Goal: Browse casually

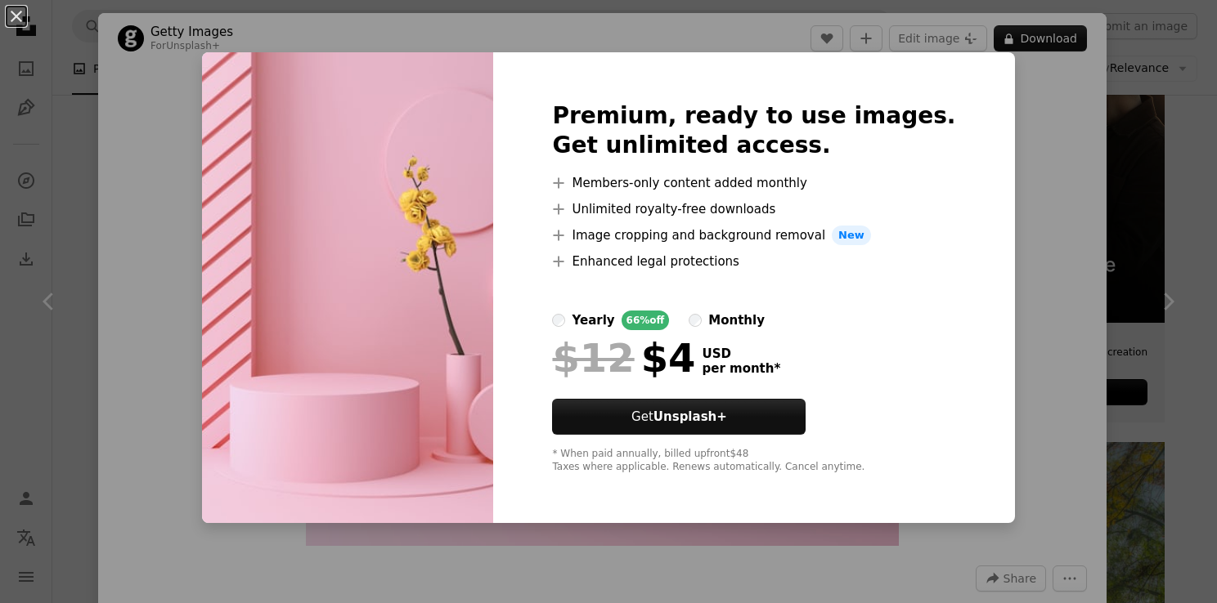
click at [1038, 172] on div "An X shape Premium, ready to use images. Get unlimited access. A plus sign Memb…" at bounding box center [608, 301] width 1217 height 603
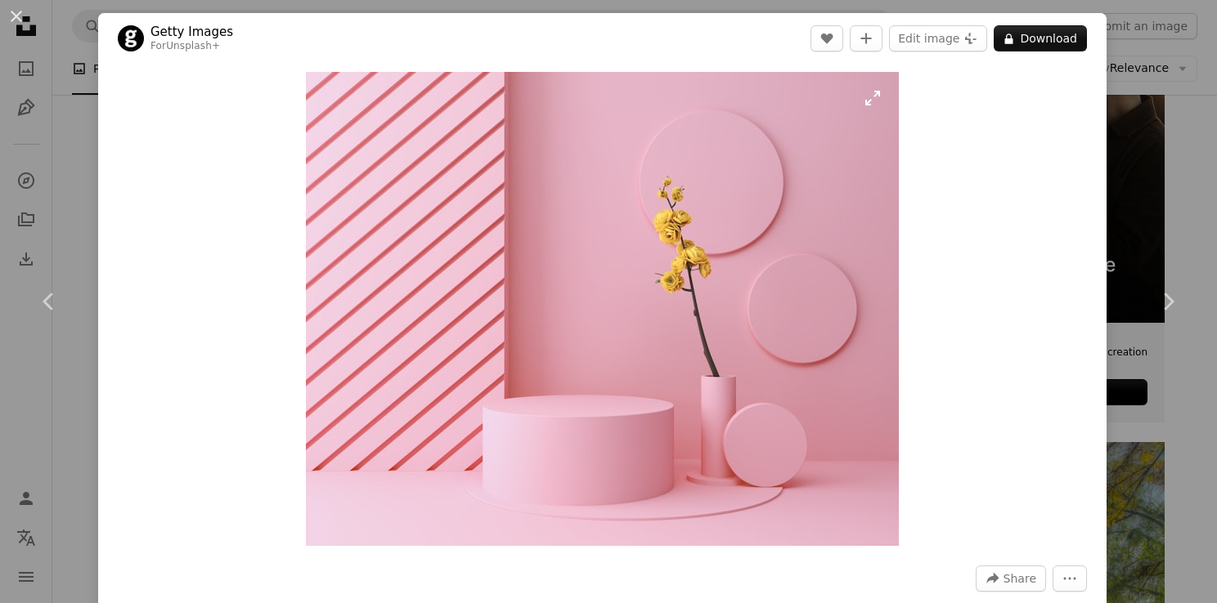
click at [812, 251] on img "Zoom in on this image" at bounding box center [602, 309] width 593 height 474
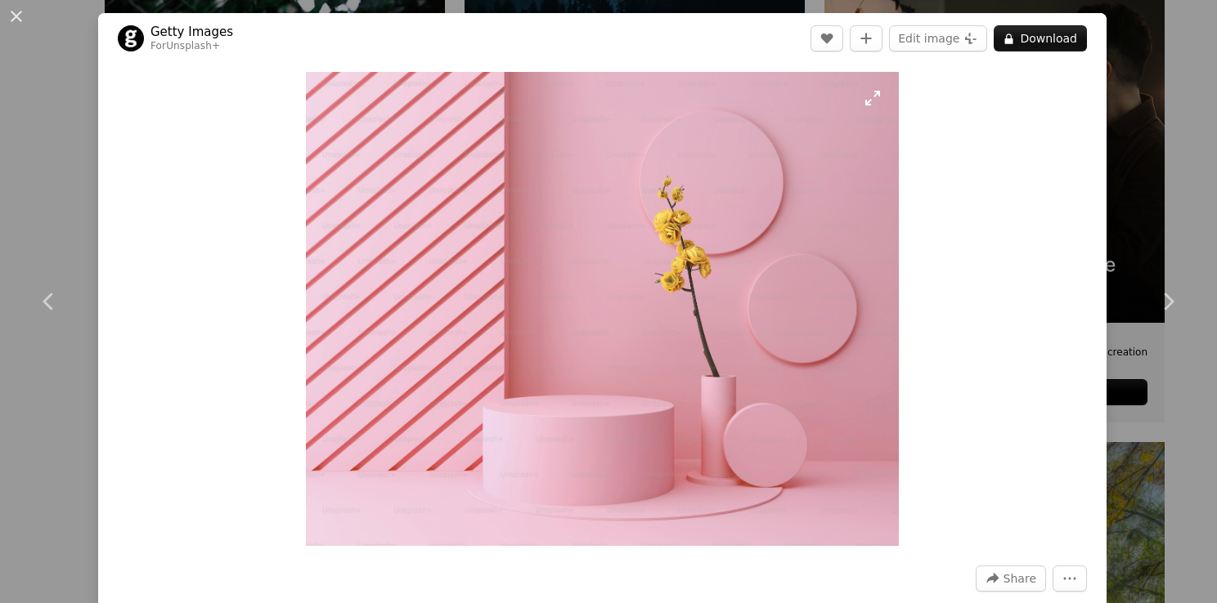
click at [812, 251] on img "Zoom out on this image" at bounding box center [608, 486] width 1218 height 975
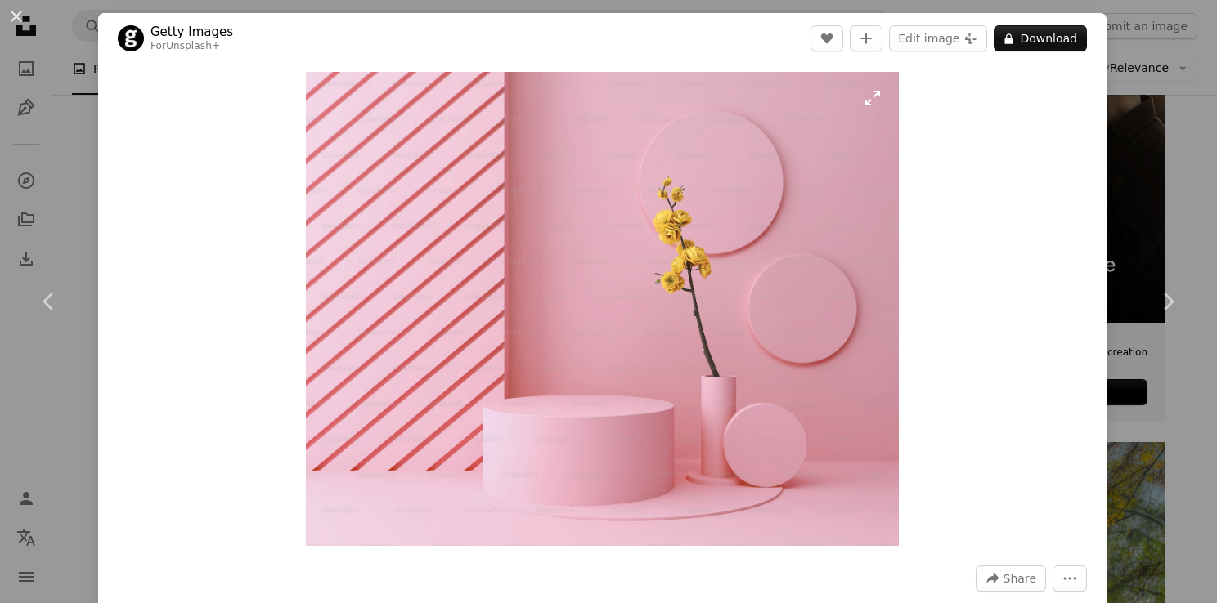
click at [823, 219] on img "Zoom in on this image" at bounding box center [602, 309] width 593 height 474
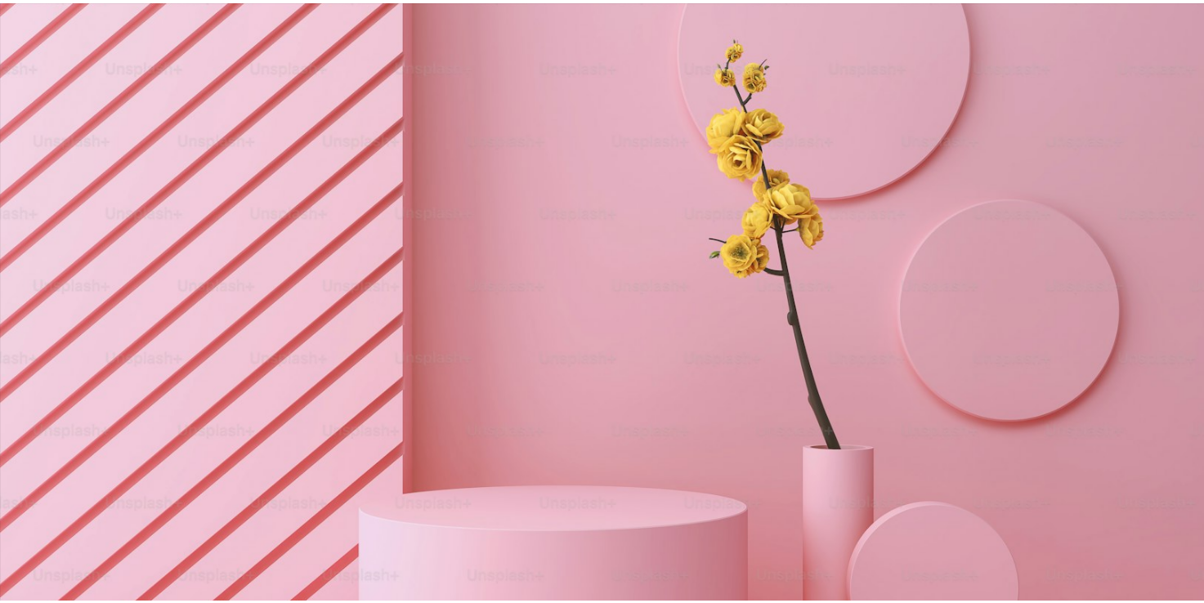
scroll to position [191, 0]
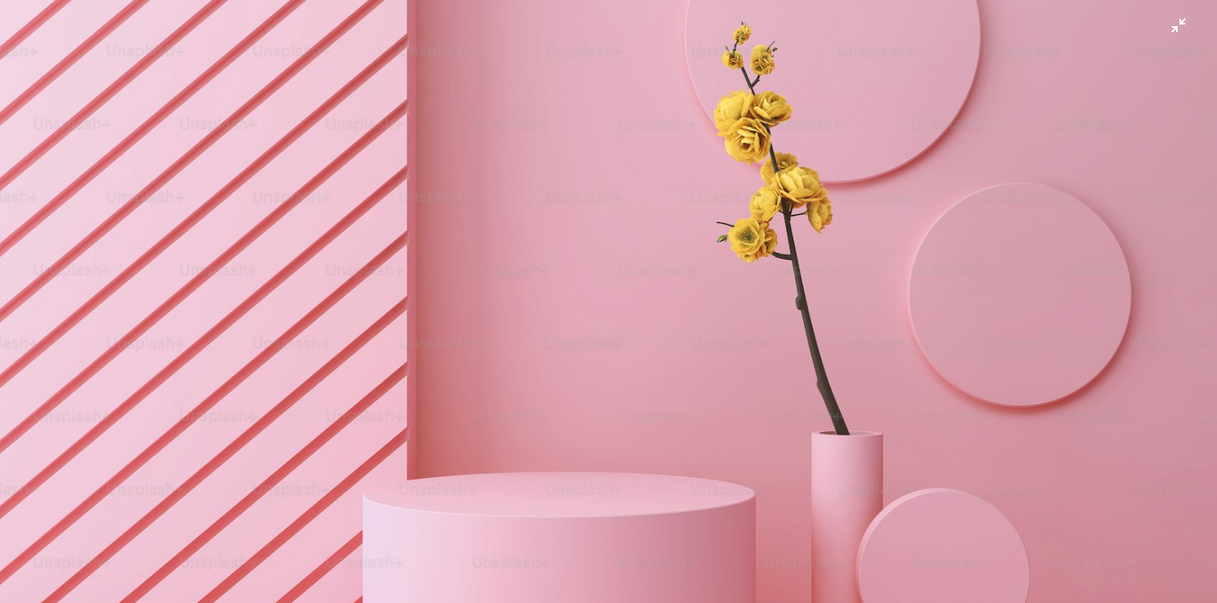
click at [1167, 20] on img "Zoom out on this image" at bounding box center [608, 295] width 1218 height 975
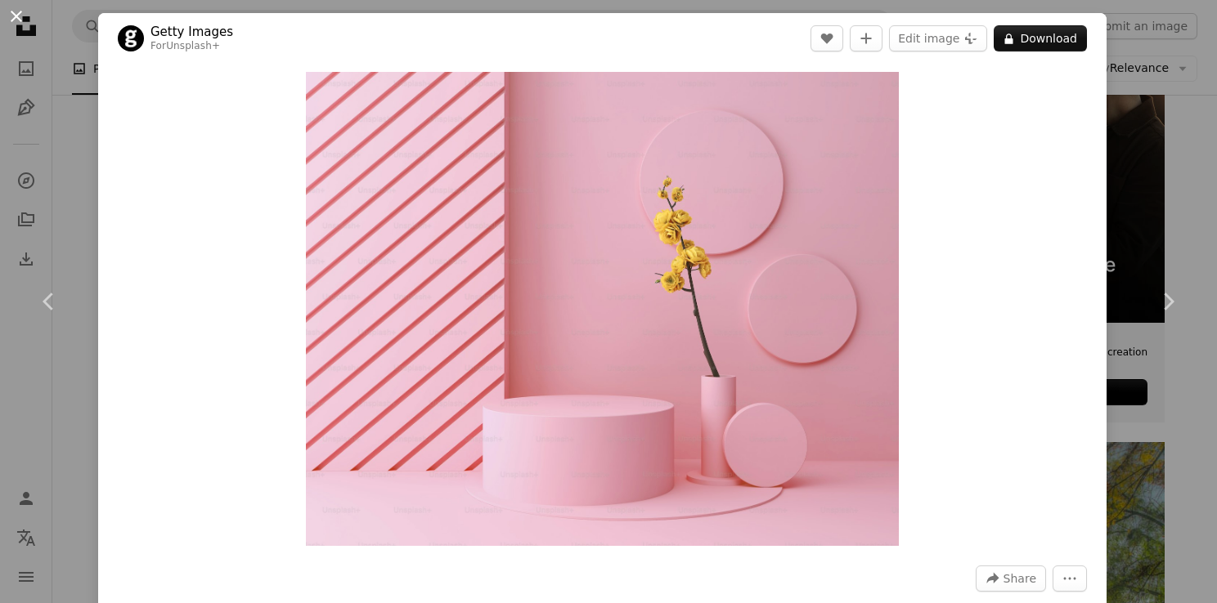
click at [16, 7] on button "An X shape" at bounding box center [17, 17] width 20 height 20
